Goal: Information Seeking & Learning: Learn about a topic

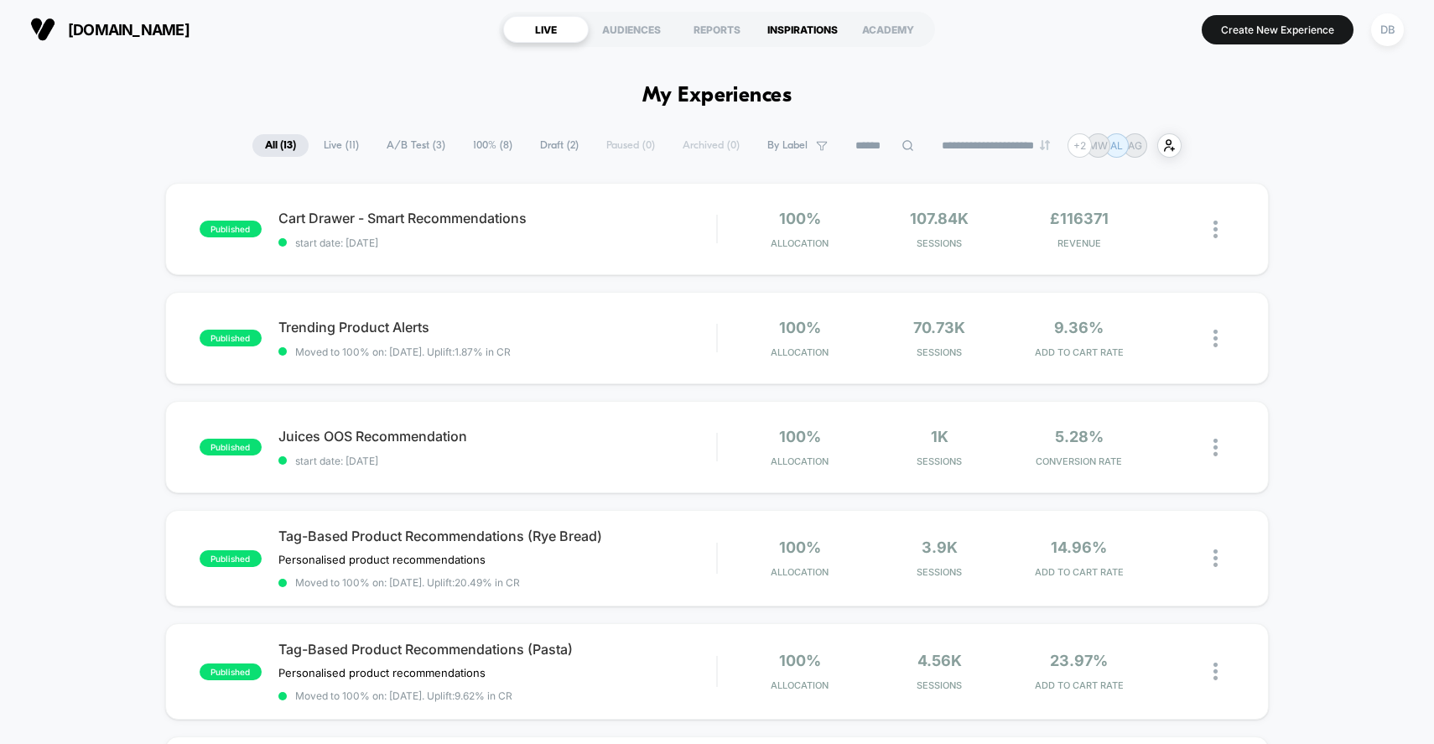
click at [815, 29] on div "INSPIRATIONS" at bounding box center [803, 29] width 86 height 27
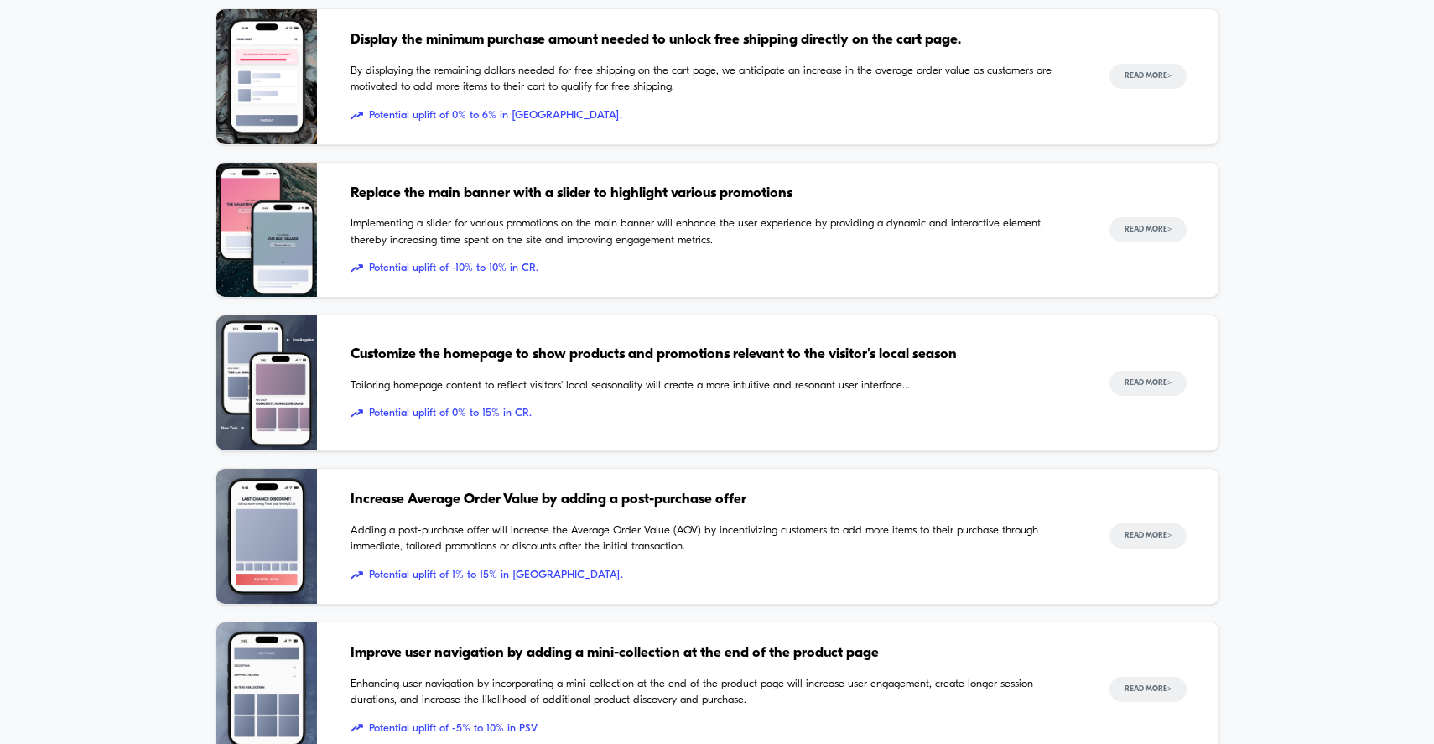
scroll to position [1180, 0]
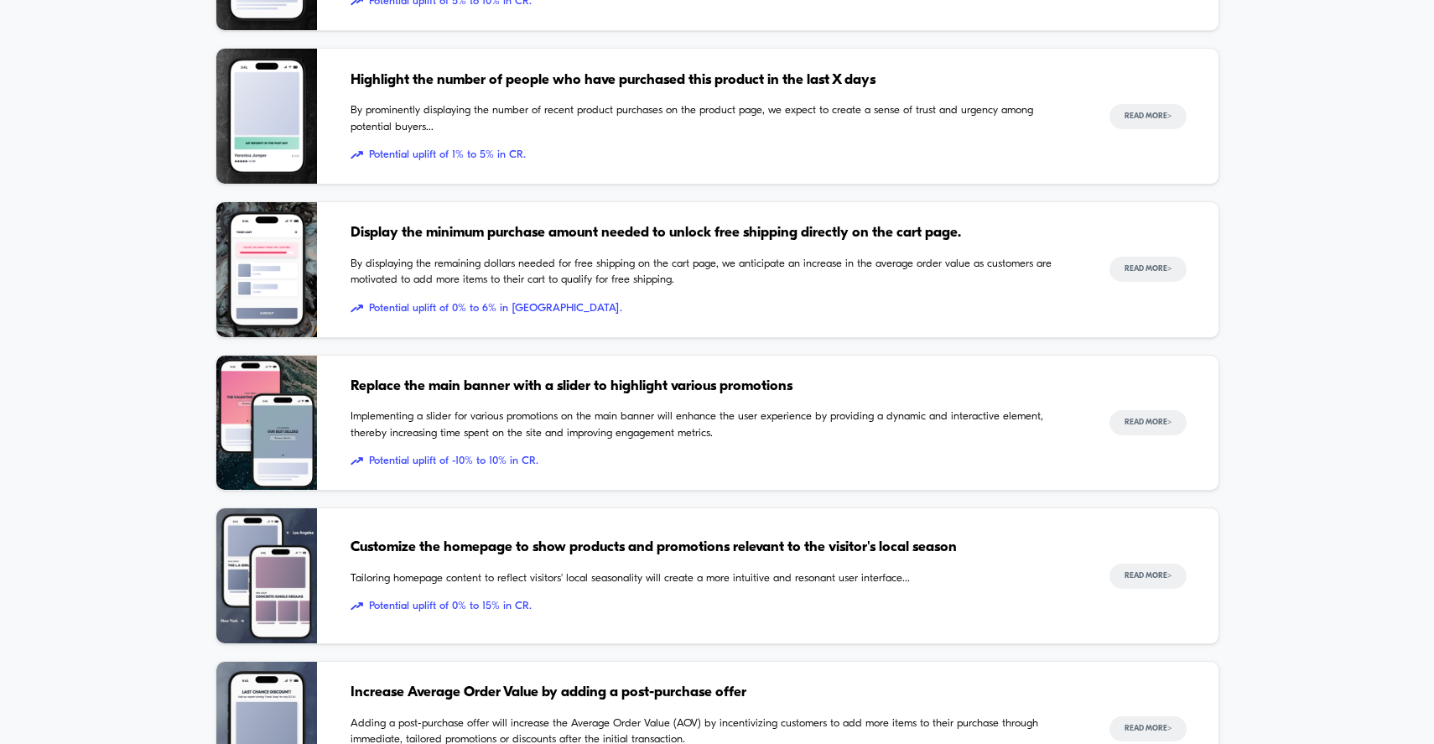
click at [558, 439] on span "Implementing a slider for various promotions on the main banner will enhance th…" at bounding box center [712, 424] width 725 height 33
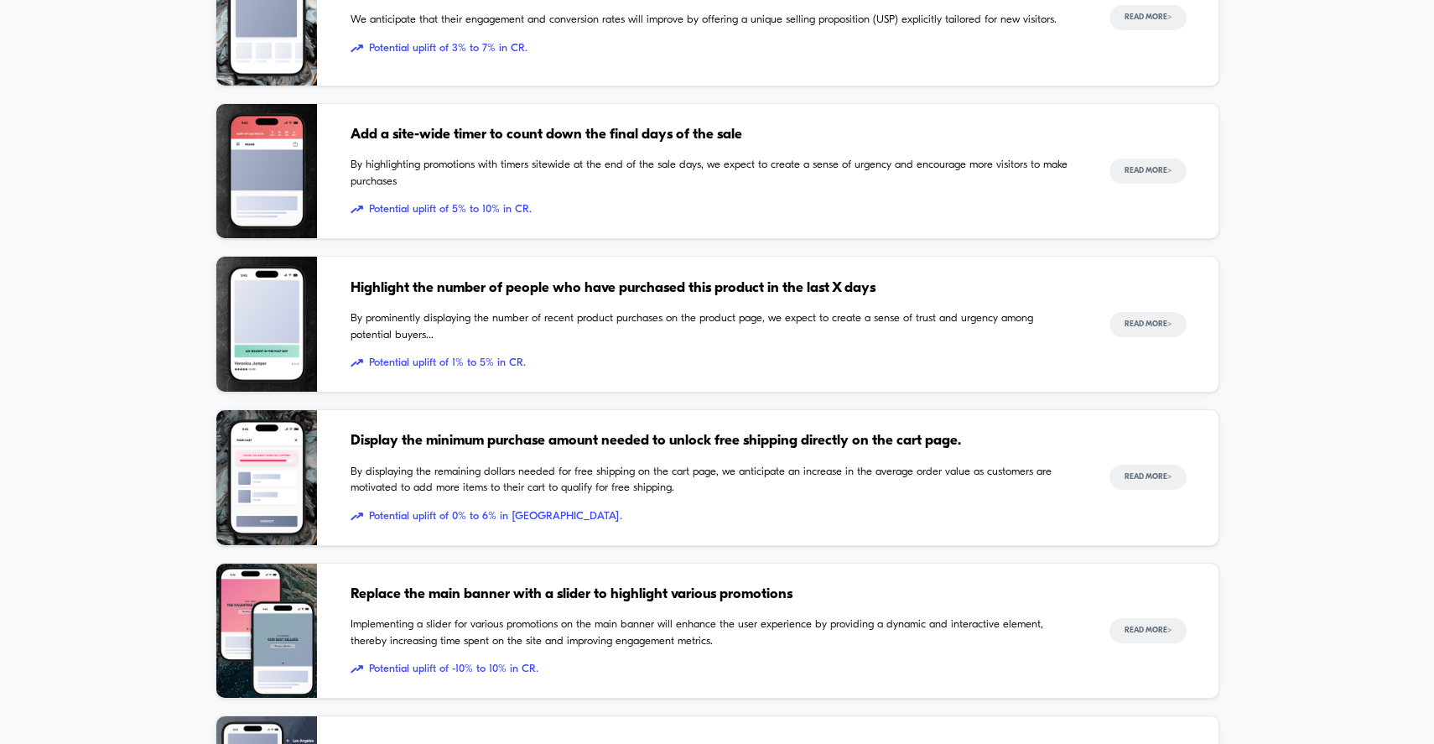
scroll to position [973, 0]
click at [484, 451] on div "Display the minimum purchase amount needed to unlock free shipping directly on …" at bounding box center [712, 476] width 725 height 135
